Goal: Task Accomplishment & Management: Manage account settings

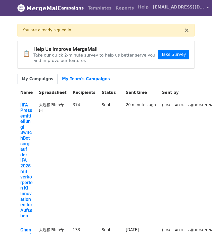
click at [180, 7] on span "[EMAIL_ADDRESS][DOMAIN_NAME]" at bounding box center [178, 7] width 51 height 6
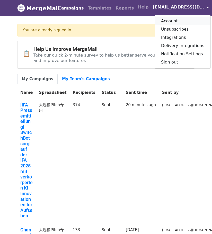
click at [170, 23] on link "Account" at bounding box center [183, 21] width 56 height 8
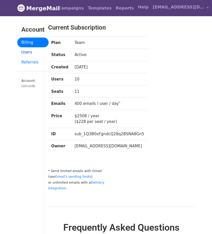
click at [30, 52] on link "Users" at bounding box center [32, 52] width 31 height 10
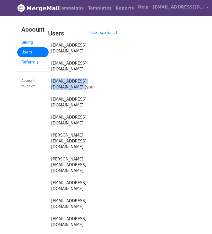
drag, startPoint x: 72, startPoint y: 76, endPoint x: 52, endPoint y: 65, distance: 22.0
click at [50, 75] on td "kai.switchbot@gmail.com (you)" at bounding box center [79, 84] width 63 height 18
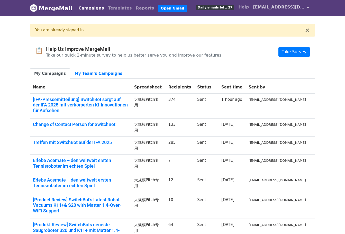
click at [272, 6] on span "[EMAIL_ADDRESS][DOMAIN_NAME]" at bounding box center [278, 7] width 51 height 6
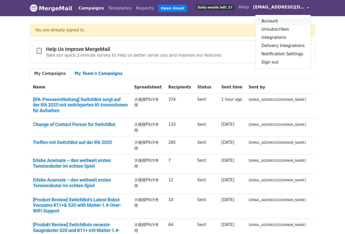
click at [273, 20] on link "Account" at bounding box center [284, 21] width 56 height 8
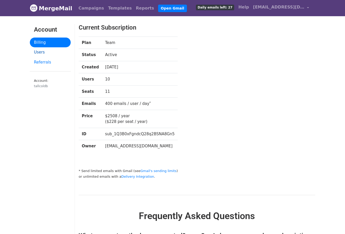
click at [42, 51] on link "Users" at bounding box center [50, 52] width 41 height 10
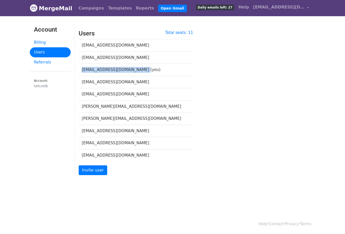
drag, startPoint x: 82, startPoint y: 69, endPoint x: 143, endPoint y: 64, distance: 60.9
click at [143, 64] on td "[EMAIL_ADDRESS][DOMAIN_NAME] (you)" at bounding box center [133, 70] width 108 height 12
drag, startPoint x: 128, startPoint y: 56, endPoint x: 82, endPoint y: 59, distance: 46.7
click at [82, 59] on td "[EMAIL_ADDRESS][DOMAIN_NAME]" at bounding box center [133, 57] width 108 height 12
click at [144, 58] on td "[EMAIL_ADDRESS][DOMAIN_NAME]" at bounding box center [133, 57] width 108 height 12
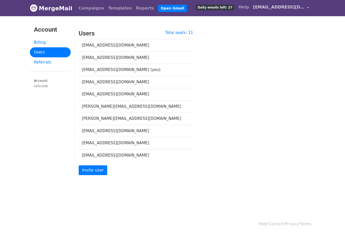
click at [271, 5] on span "[EMAIL_ADDRESS][DOMAIN_NAME]" at bounding box center [278, 7] width 51 height 6
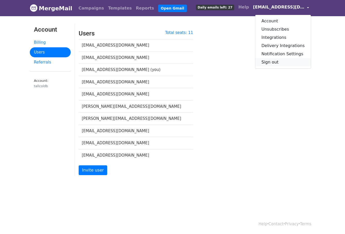
click at [276, 62] on link "Sign out" at bounding box center [284, 62] width 56 height 8
